Goal: Task Accomplishment & Management: Manage account settings

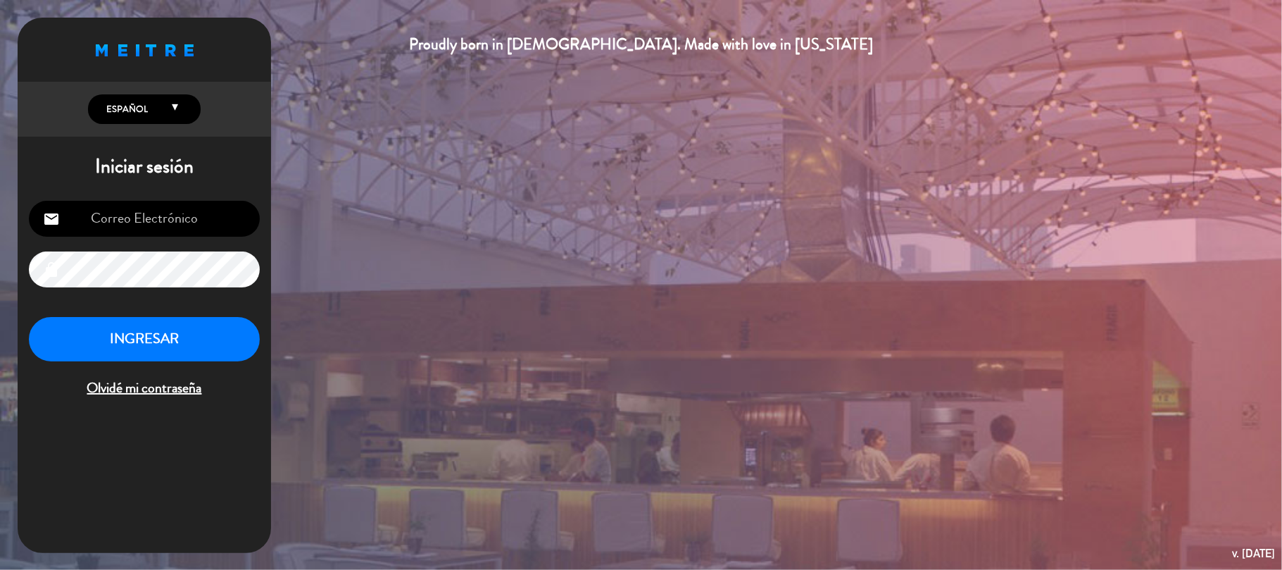
type input "[EMAIL_ADDRESS][DOMAIN_NAME]"
click at [164, 347] on button "INGRESAR" at bounding box center [144, 339] width 231 height 44
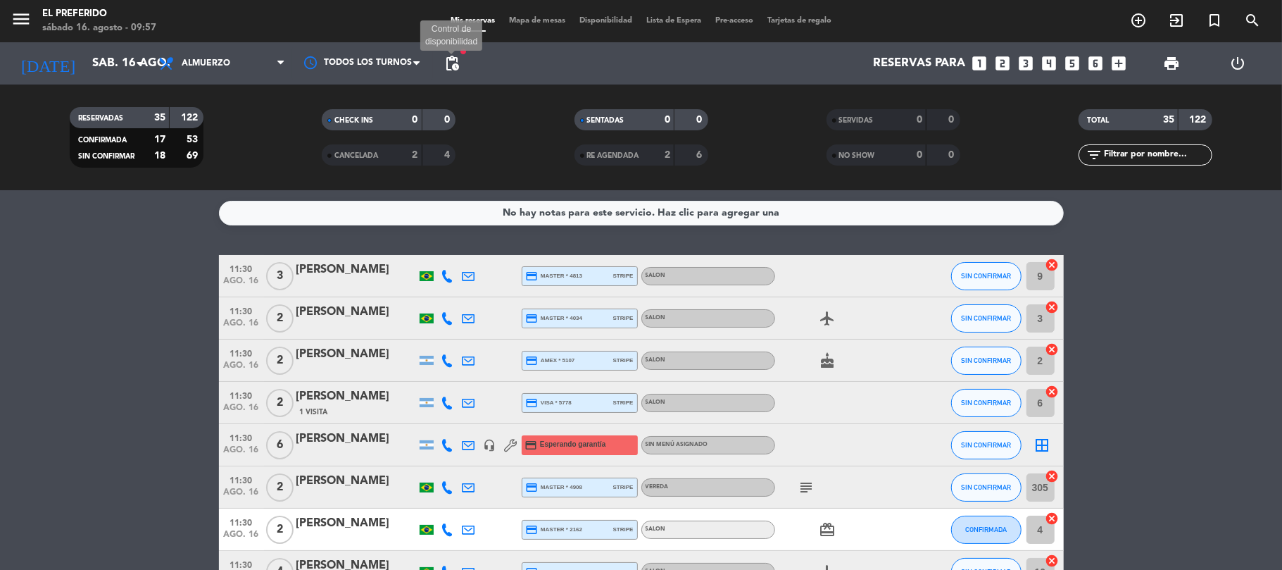
click at [456, 58] on span "pending_actions" at bounding box center [452, 63] width 17 height 17
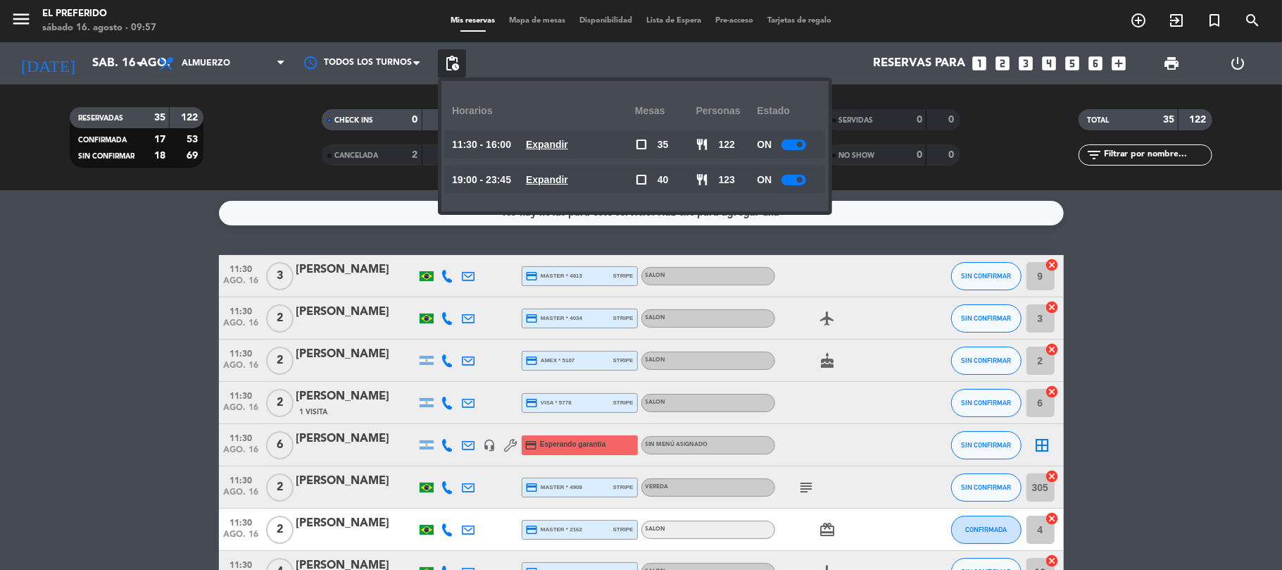
click at [568, 142] on u "Expandir" at bounding box center [547, 144] width 42 height 11
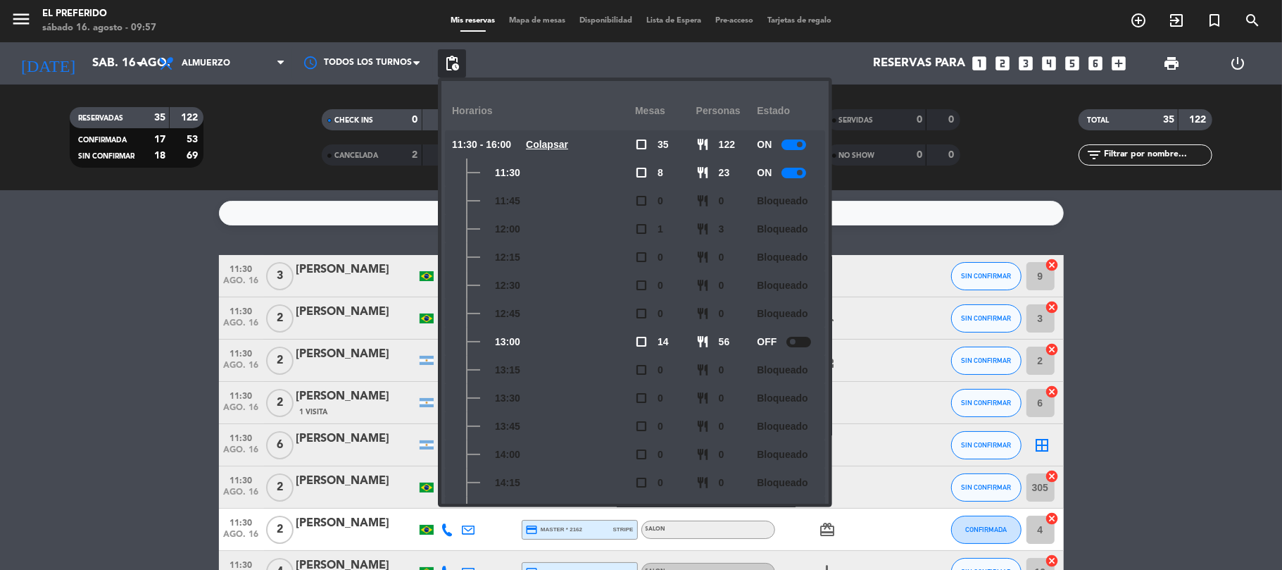
click at [795, 141] on div at bounding box center [794, 144] width 25 height 11
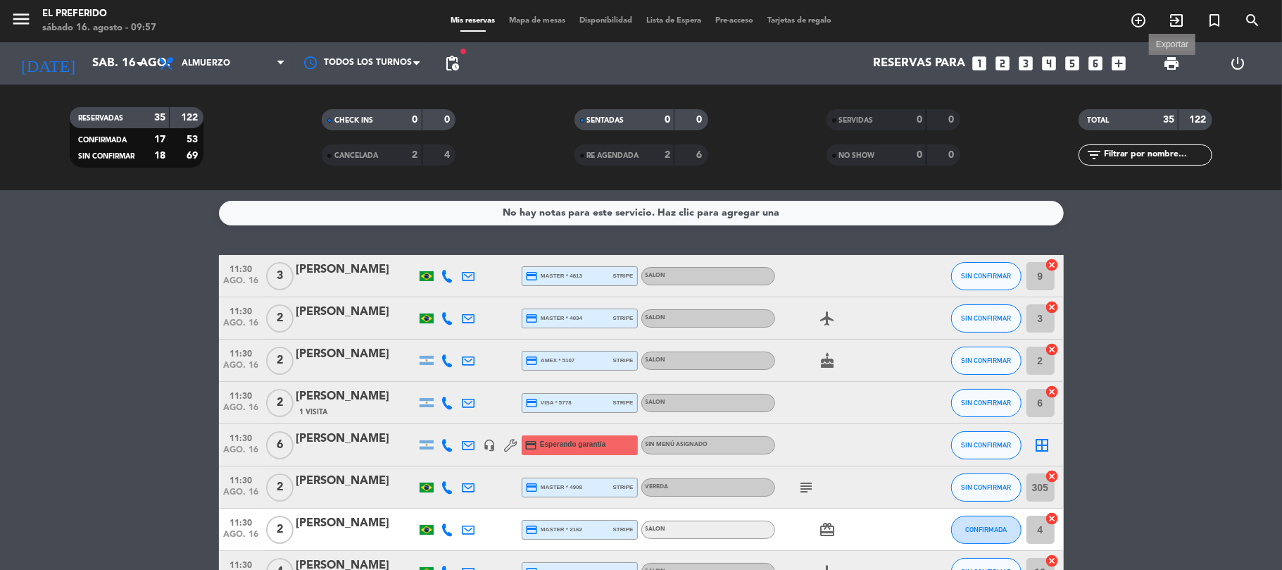
click at [1177, 71] on span "print" at bounding box center [1171, 63] width 17 height 17
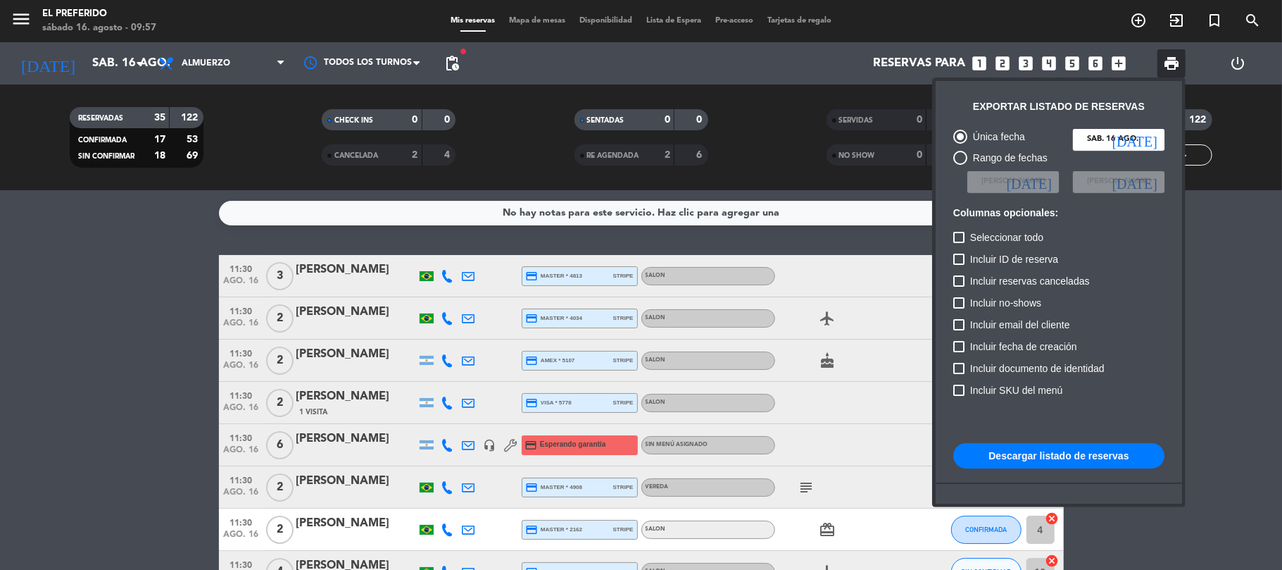
click at [1080, 455] on button "Descargar listado de reservas" at bounding box center [1058, 455] width 211 height 25
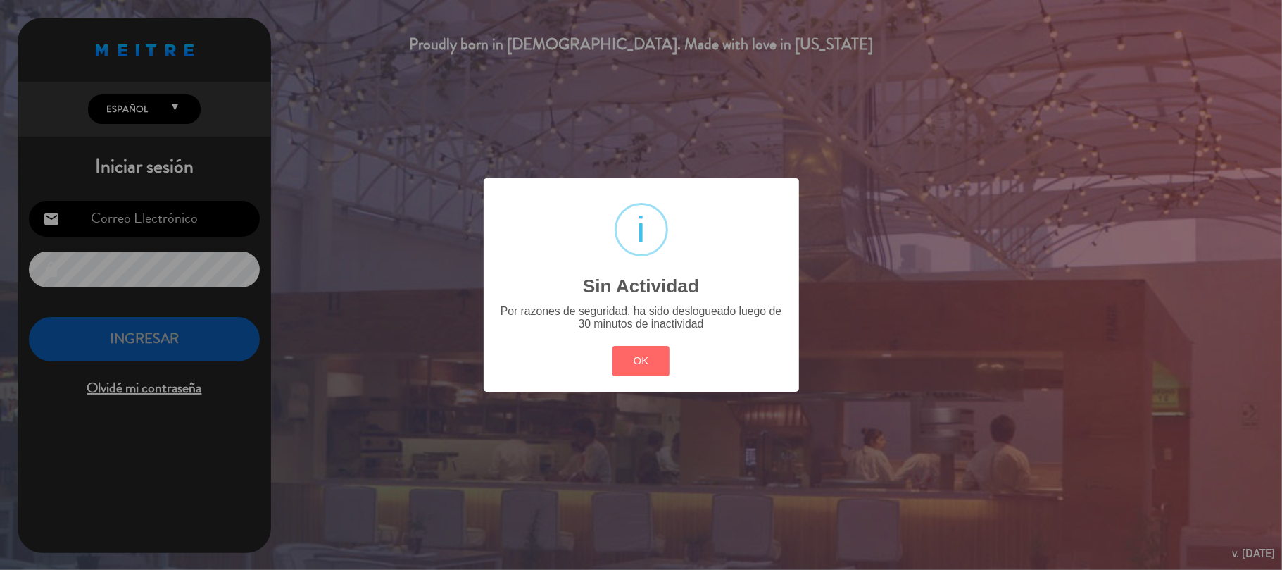
type input "[EMAIL_ADDRESS][DOMAIN_NAME]"
